Goal: Task Accomplishment & Management: Complete application form

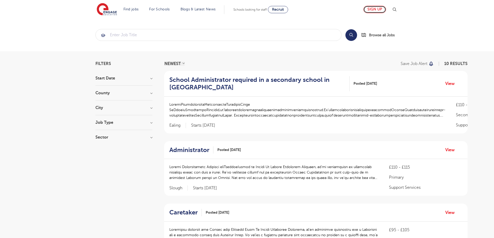
click at [374, 11] on link "Sign up" at bounding box center [374, 10] width 23 height 8
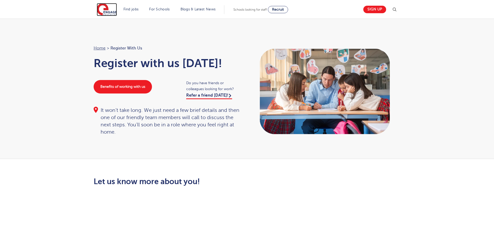
click at [110, 10] on img at bounding box center [107, 9] width 20 height 13
